Goal: Check status: Check status

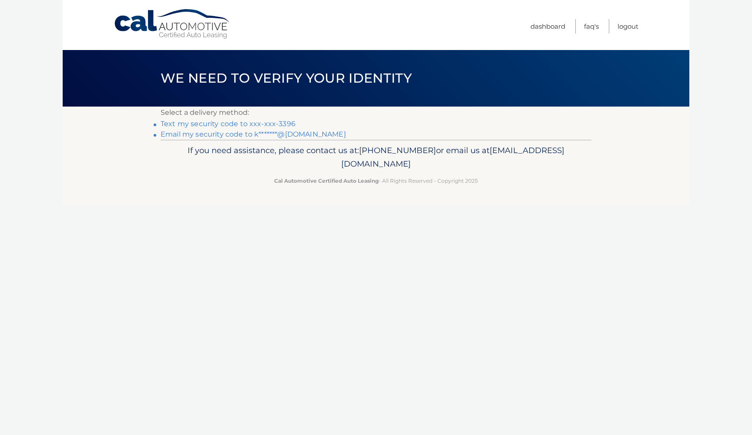
click at [277, 124] on link "Text my security code to xxx-xxx-3396" at bounding box center [227, 124] width 135 height 8
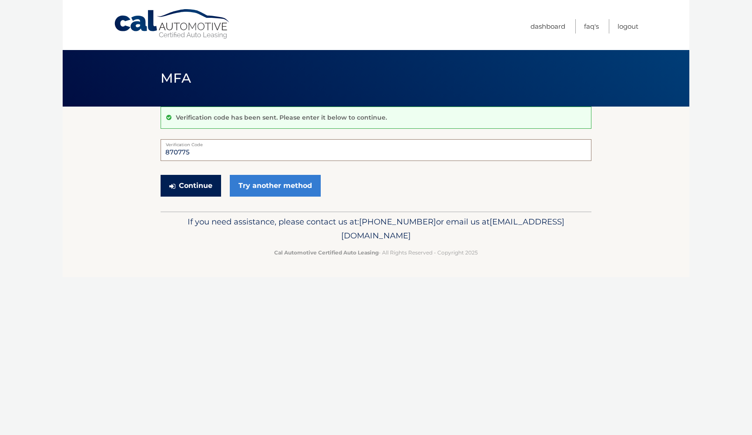
type input "870775"
click at [191, 185] on button "Continue" at bounding box center [190, 186] width 60 height 22
click at [207, 185] on button "Continue" at bounding box center [190, 186] width 60 height 22
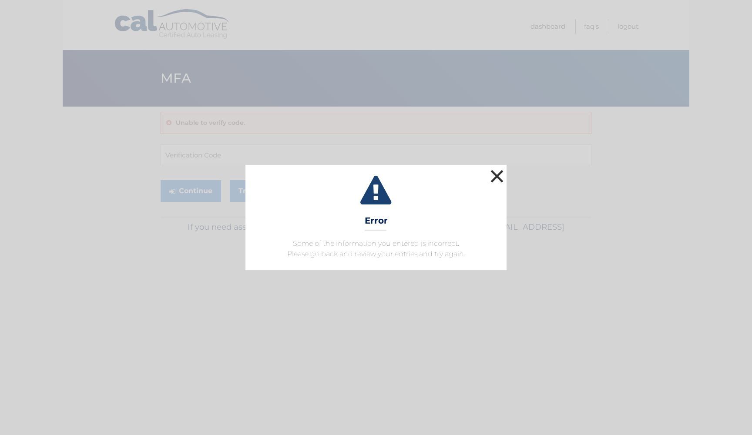
click at [504, 167] on button "×" at bounding box center [496, 175] width 17 height 17
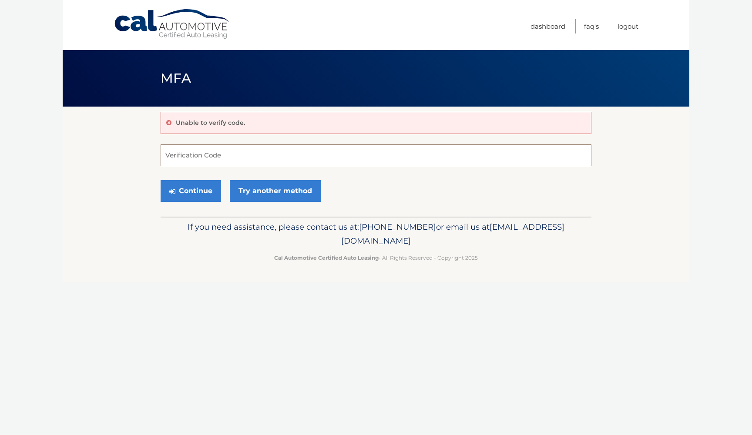
click at [218, 160] on input "Verification Code" at bounding box center [375, 155] width 431 height 22
click at [260, 192] on link "Try another method" at bounding box center [275, 191] width 91 height 22
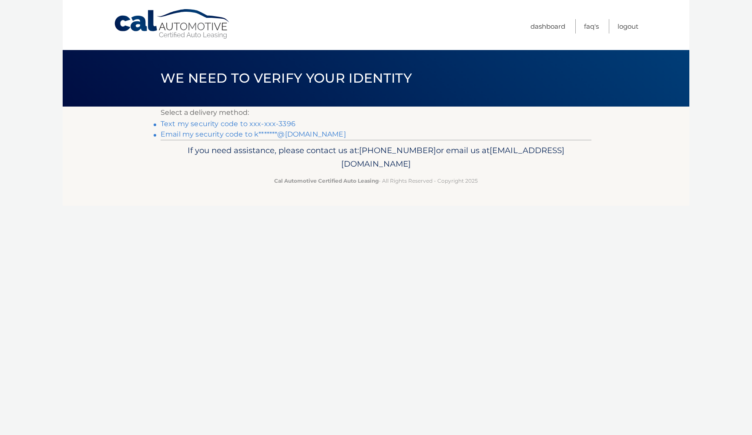
click at [285, 125] on link "Text my security code to xxx-xxx-3396" at bounding box center [227, 124] width 135 height 8
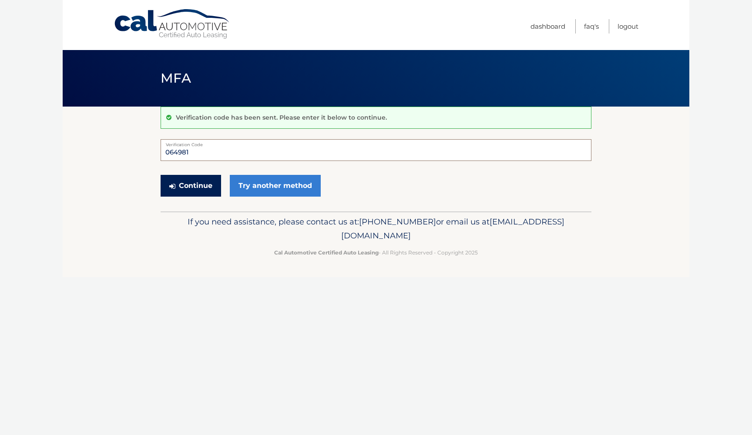
type input "064981"
click at [191, 185] on button "Continue" at bounding box center [190, 186] width 60 height 22
click at [130, 171] on section "Verification code has been sent. Please enter it below to continue. 064981 Veri…" at bounding box center [376, 159] width 626 height 105
click at [217, 146] on input "064981" at bounding box center [375, 150] width 431 height 22
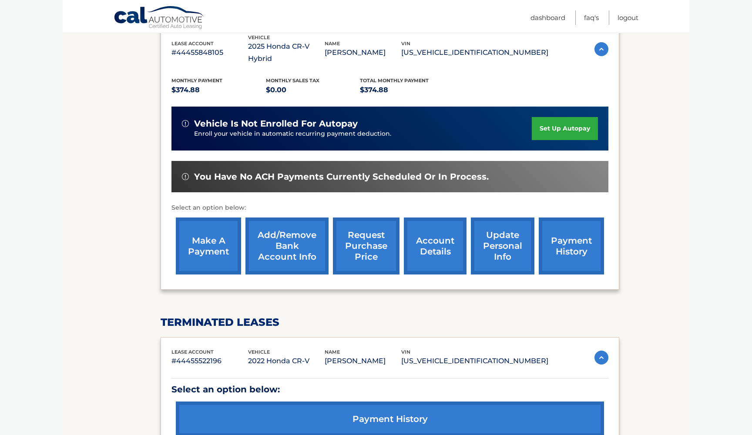
scroll to position [168, 0]
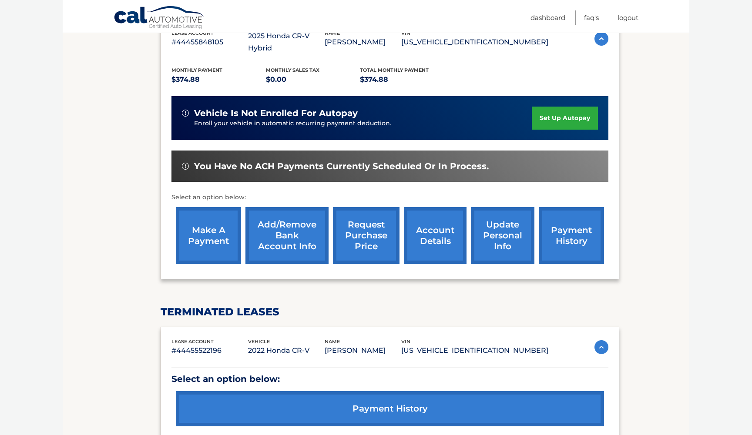
click at [573, 228] on link "payment history" at bounding box center [570, 235] width 65 height 57
